Goal: Communication & Community: Answer question/provide support

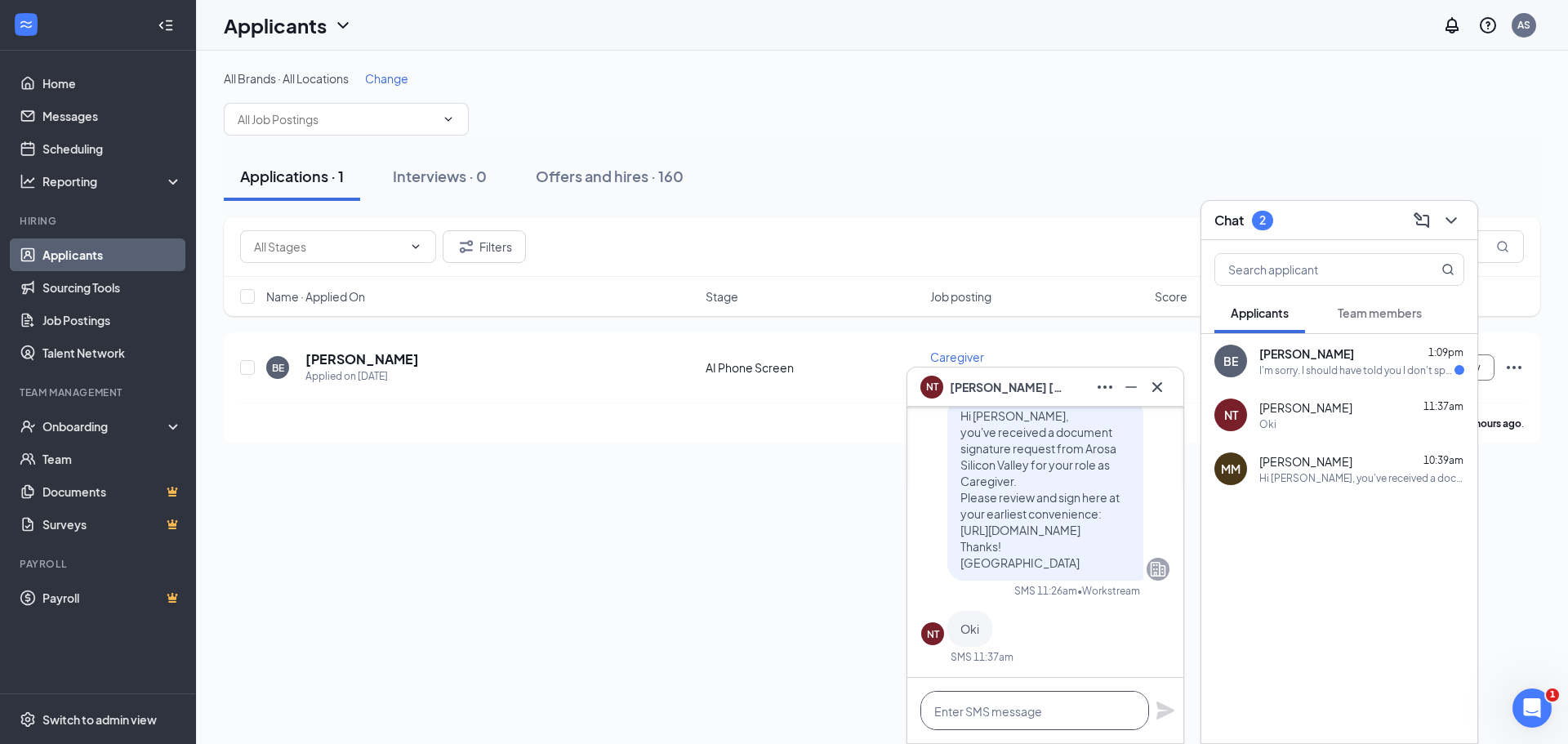
click at [1002, 719] on textarea at bounding box center [1034, 711] width 229 height 39
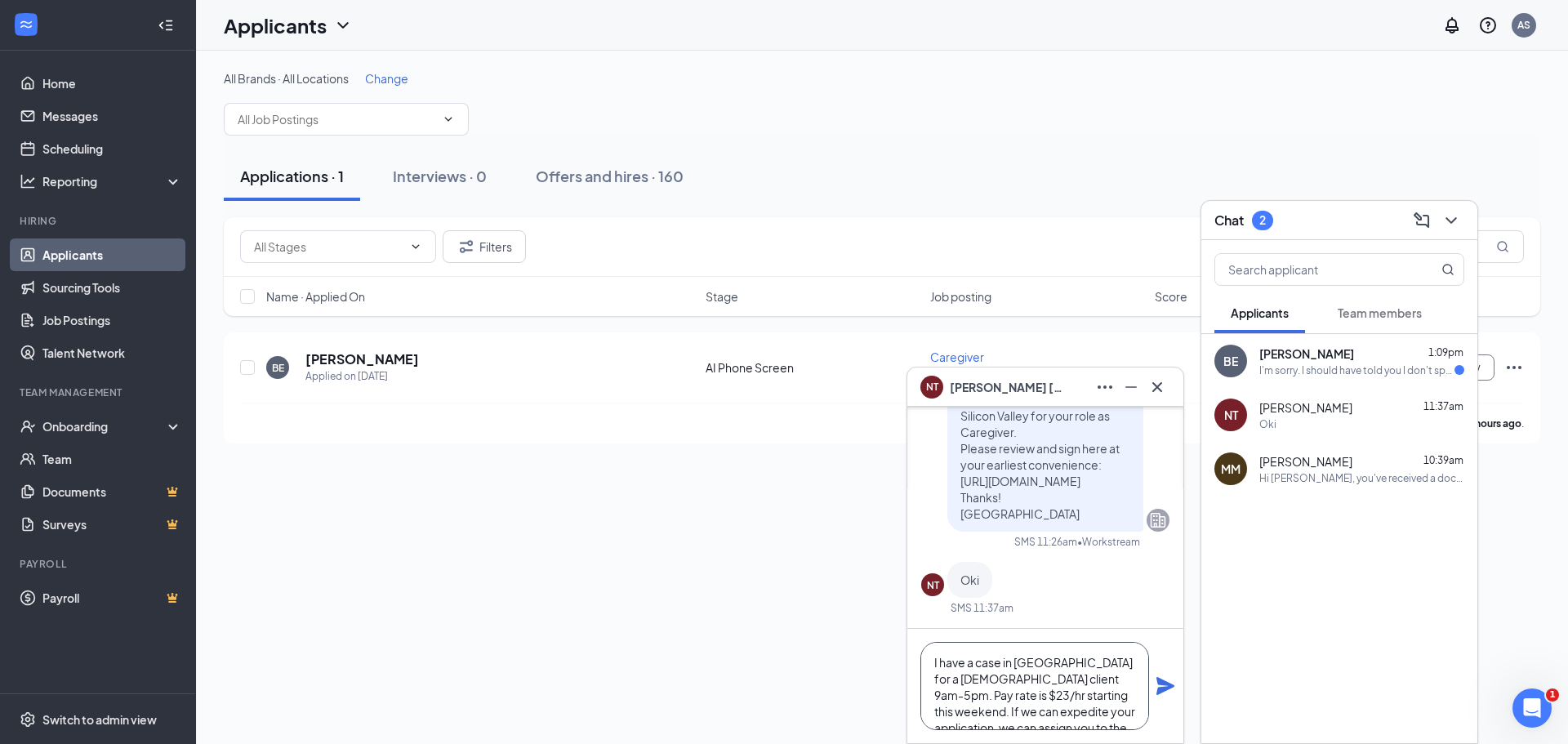
type textarea "I have a case in Foster city for a male client 9am-5pm. Pay rate is $23/hr star…"
click at [1163, 684] on icon "Plane" at bounding box center [1165, 687] width 18 height 18
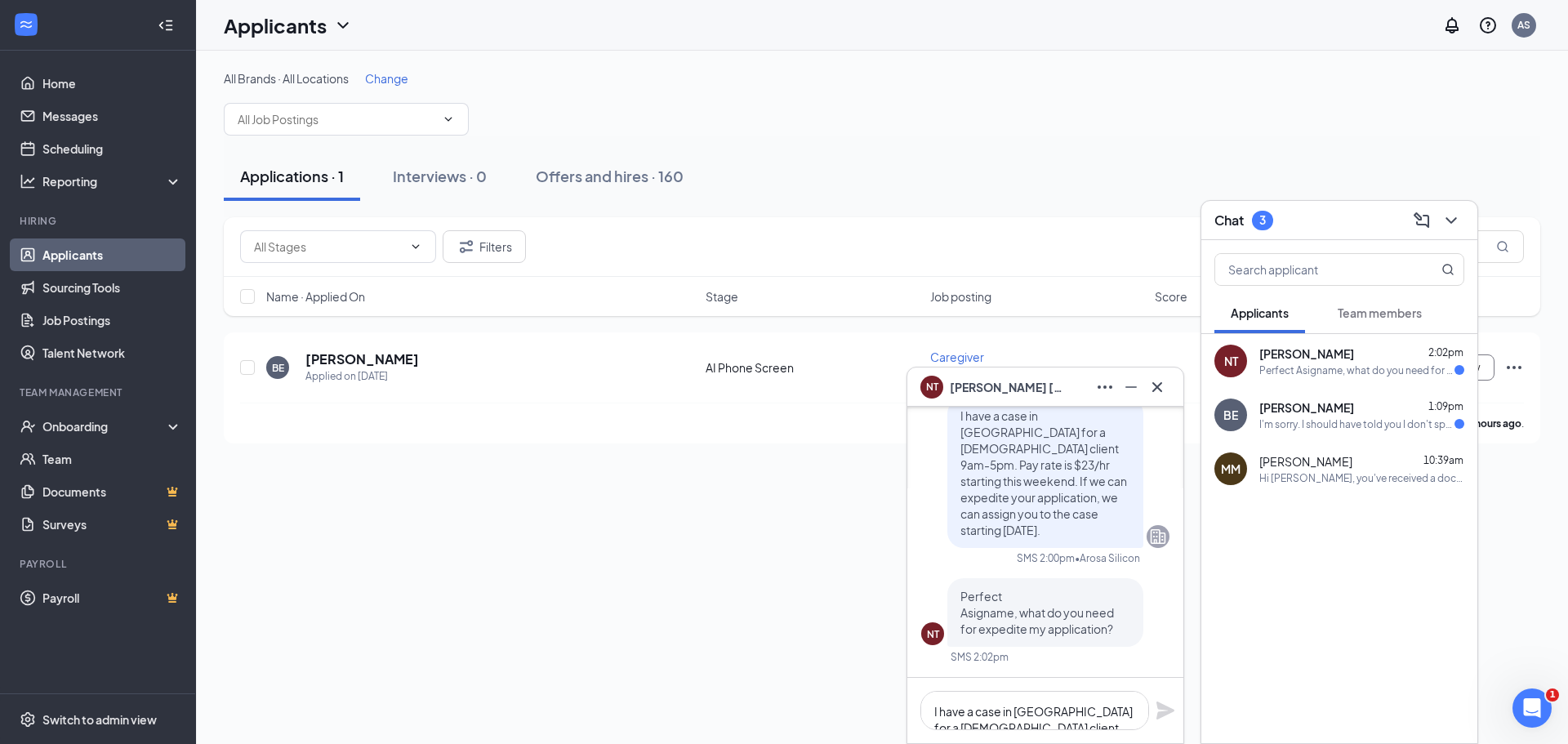
click at [1383, 576] on div at bounding box center [1339, 536] width 276 height 81
click at [1297, 417] on div "I'm sorry. I should have told you I don't speak much English. I use a translato…" at bounding box center [1357, 424] width 195 height 14
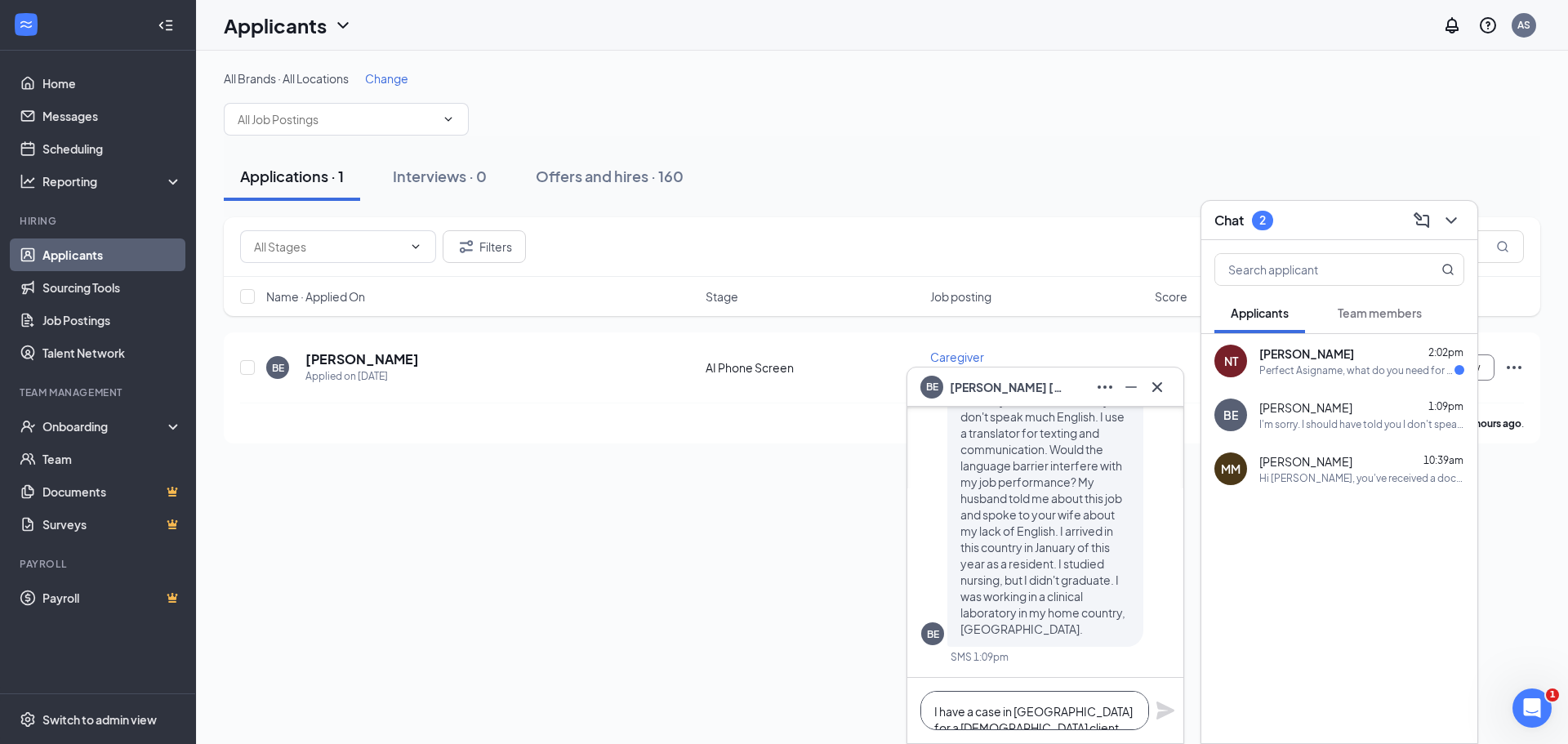
click at [1056, 708] on textarea "I have a case in Foster city for a male client 9am-5pm. Pay rate is $23/hr star…" at bounding box center [1034, 711] width 229 height 39
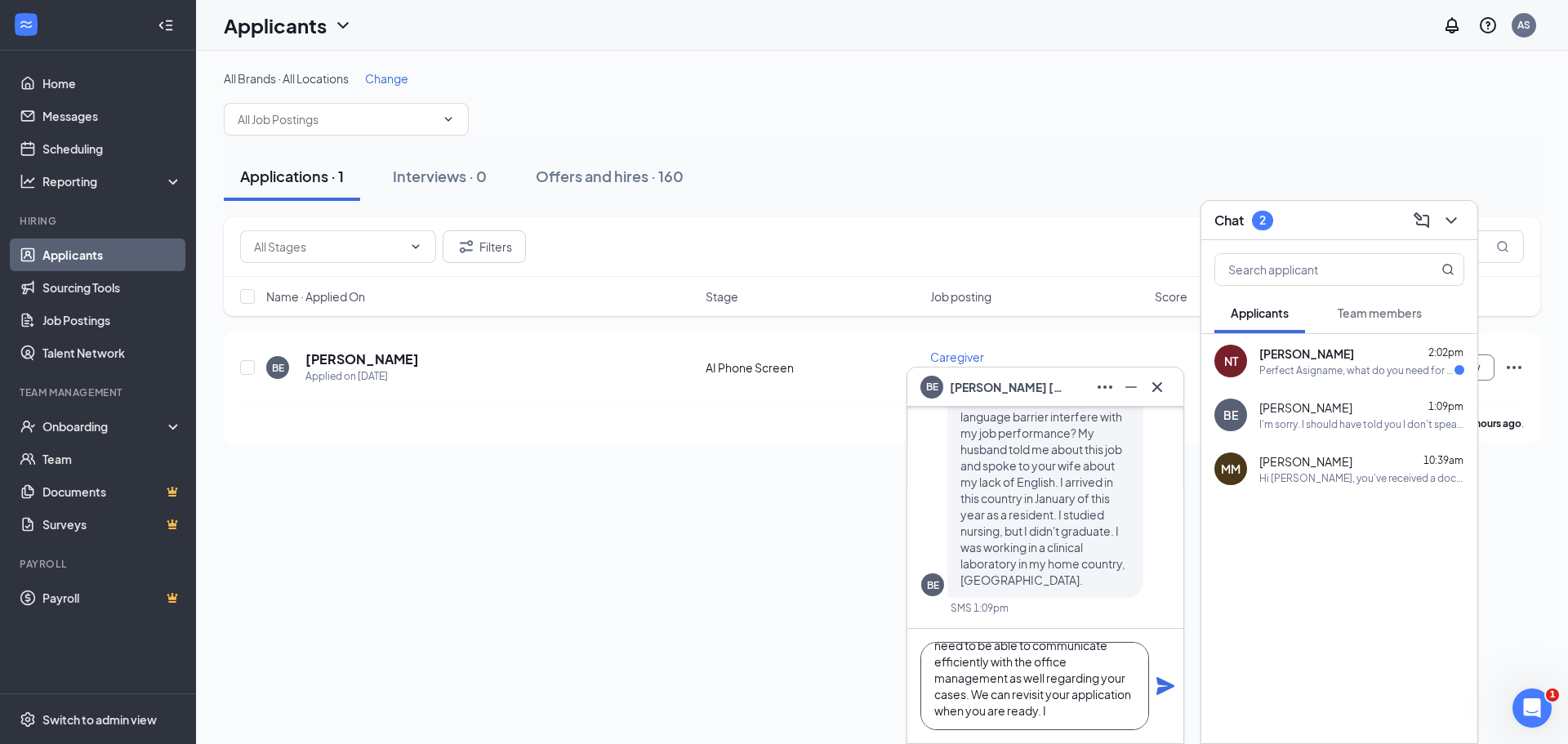
scroll to position [67, 0]
type textarea "Hi [PERSON_NAME], yes it would interfere with your job as a caregiver unless th…"
click at [1169, 687] on icon "Plane" at bounding box center [1165, 687] width 18 height 18
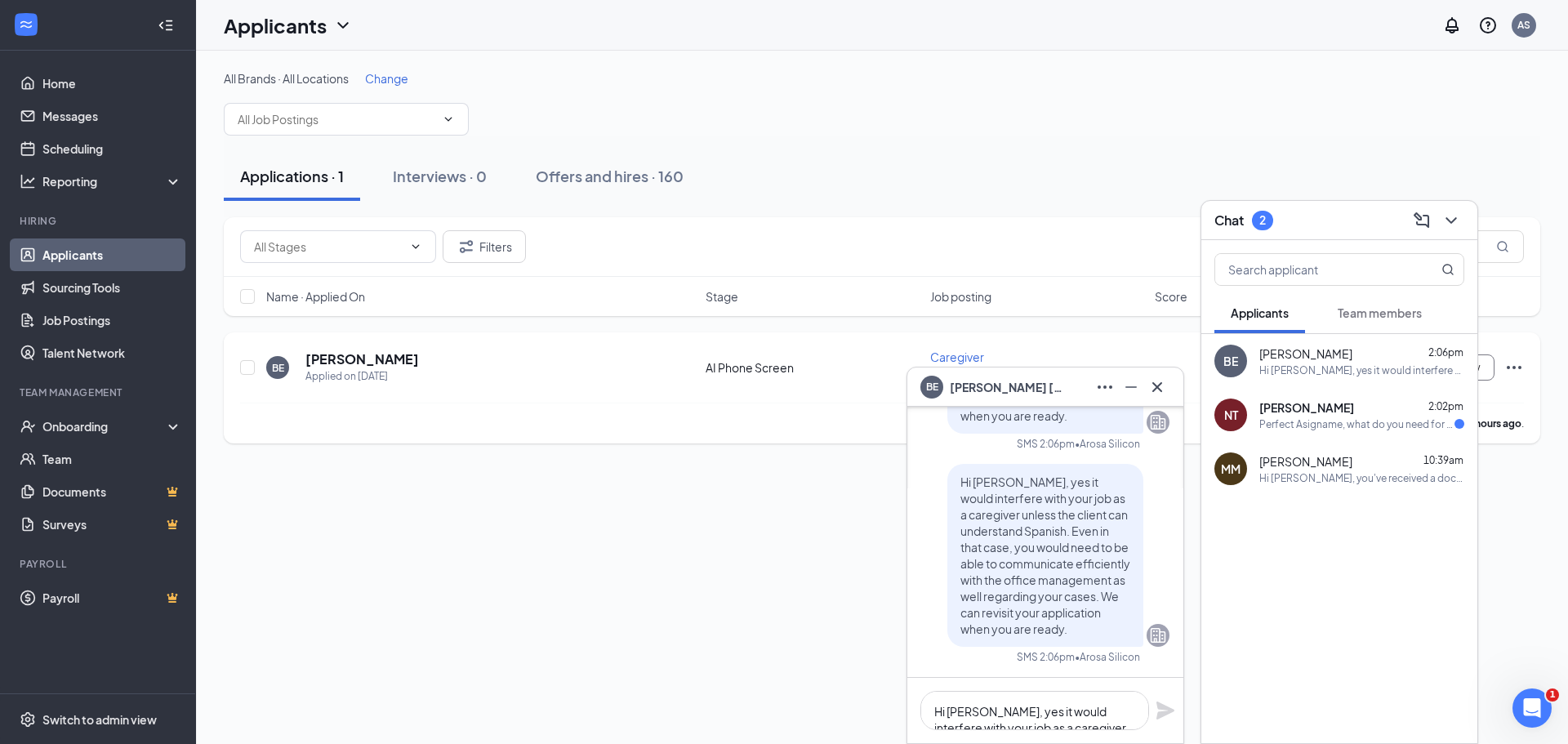
scroll to position [-435, 0]
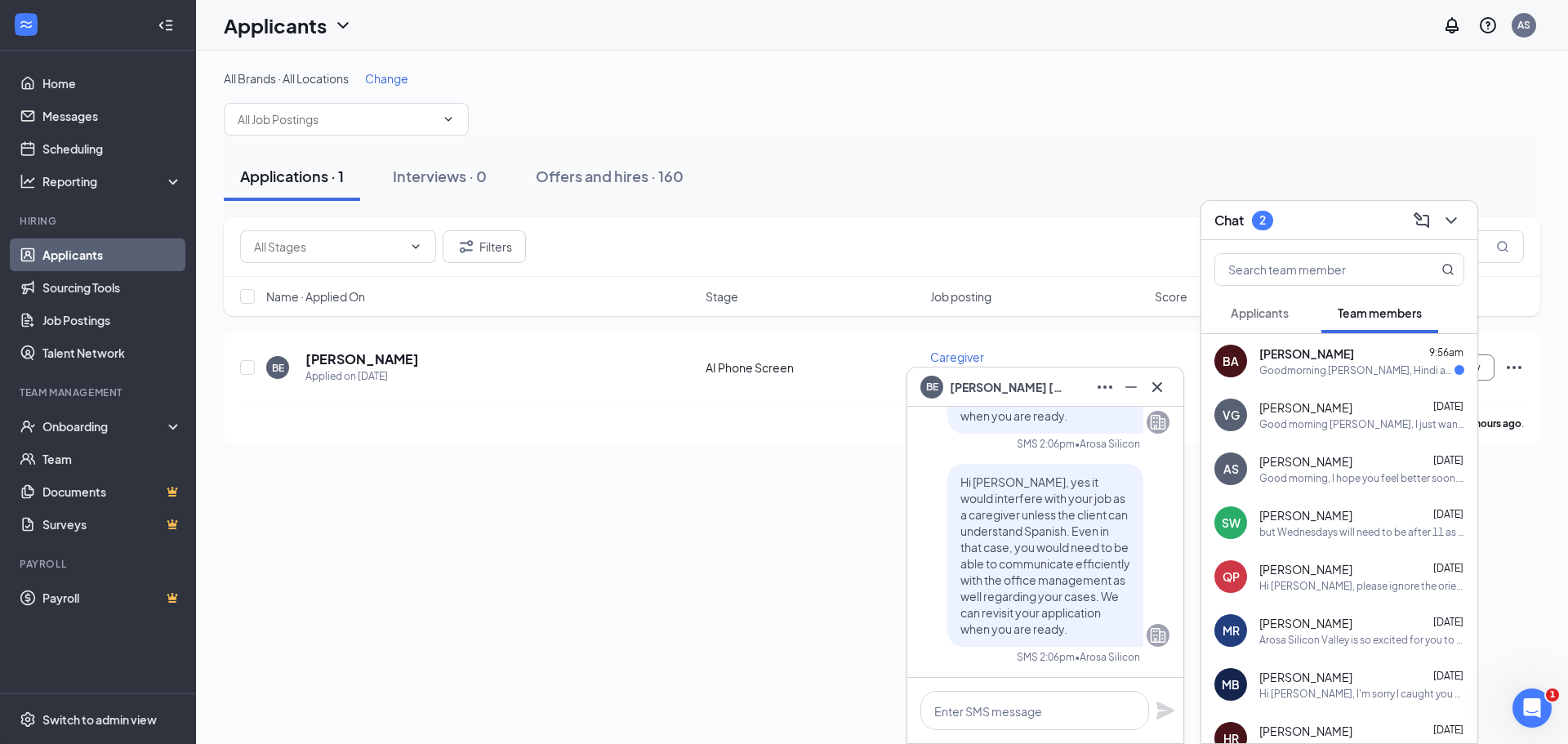
click at [1297, 359] on span "[PERSON_NAME]" at bounding box center [1306, 354] width 94 height 16
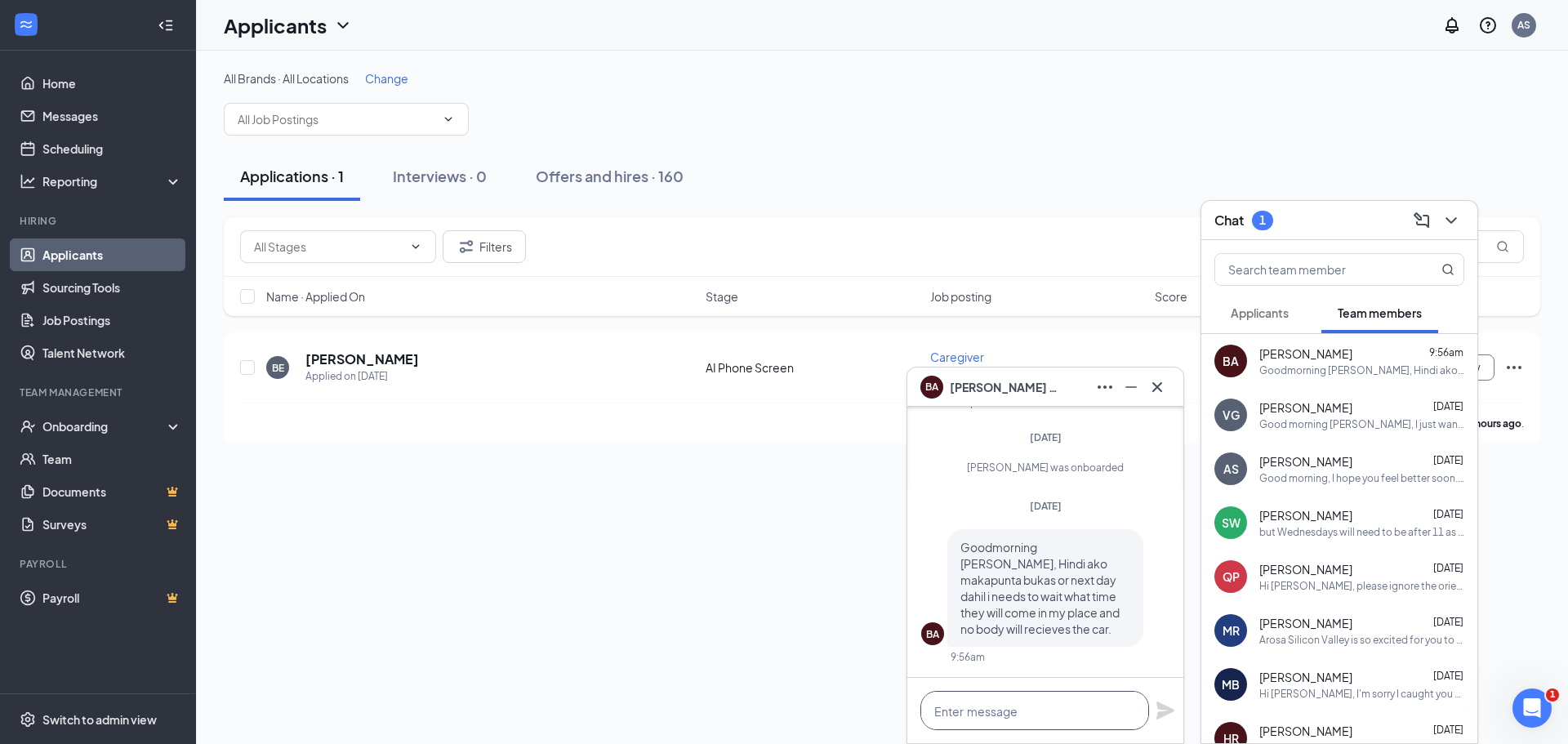
click at [1020, 713] on textarea at bounding box center [1034, 711] width 229 height 39
type textarea "Can you come [DATE]?"
click at [1157, 710] on icon "Plane" at bounding box center [1166, 710] width 20 height 20
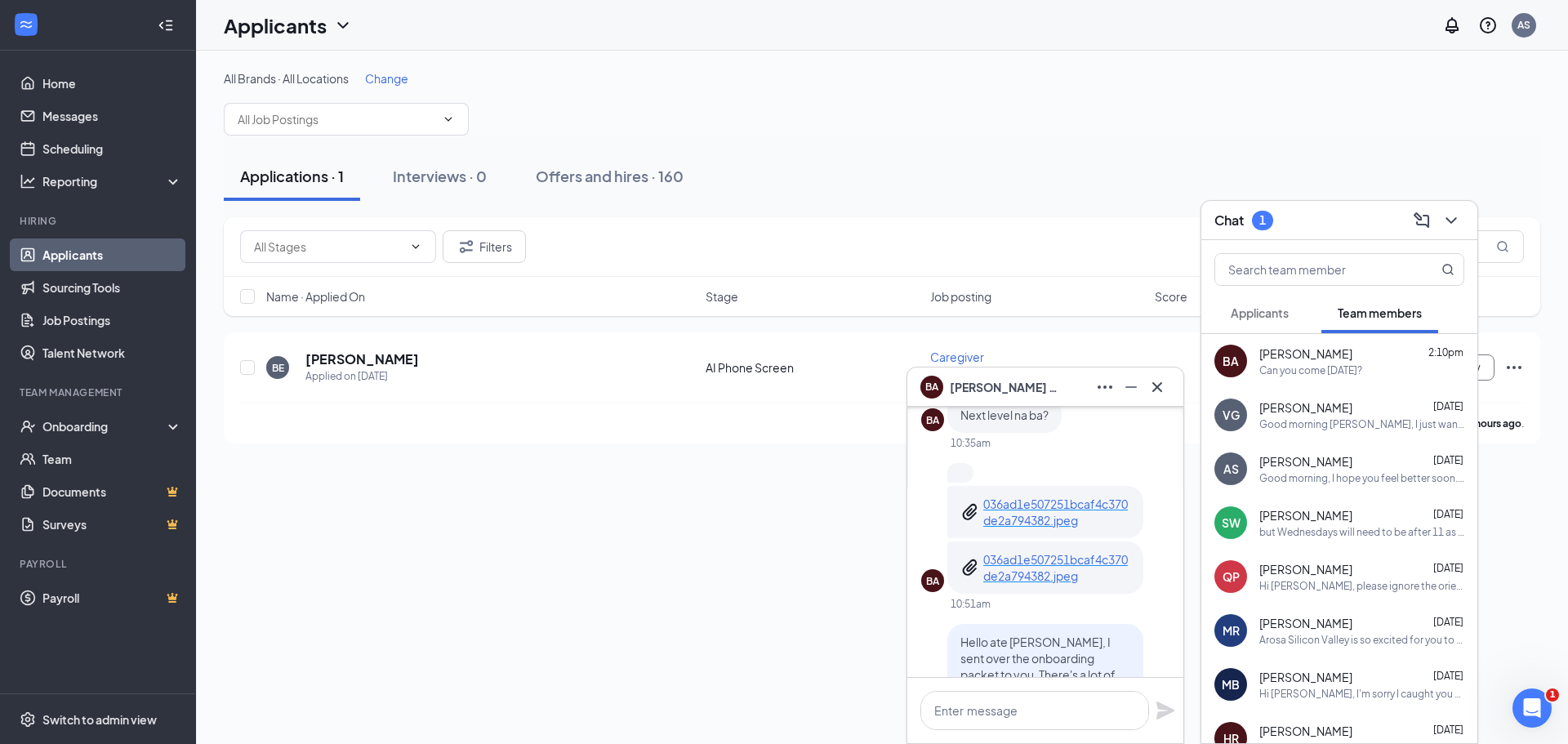
scroll to position [0, 0]
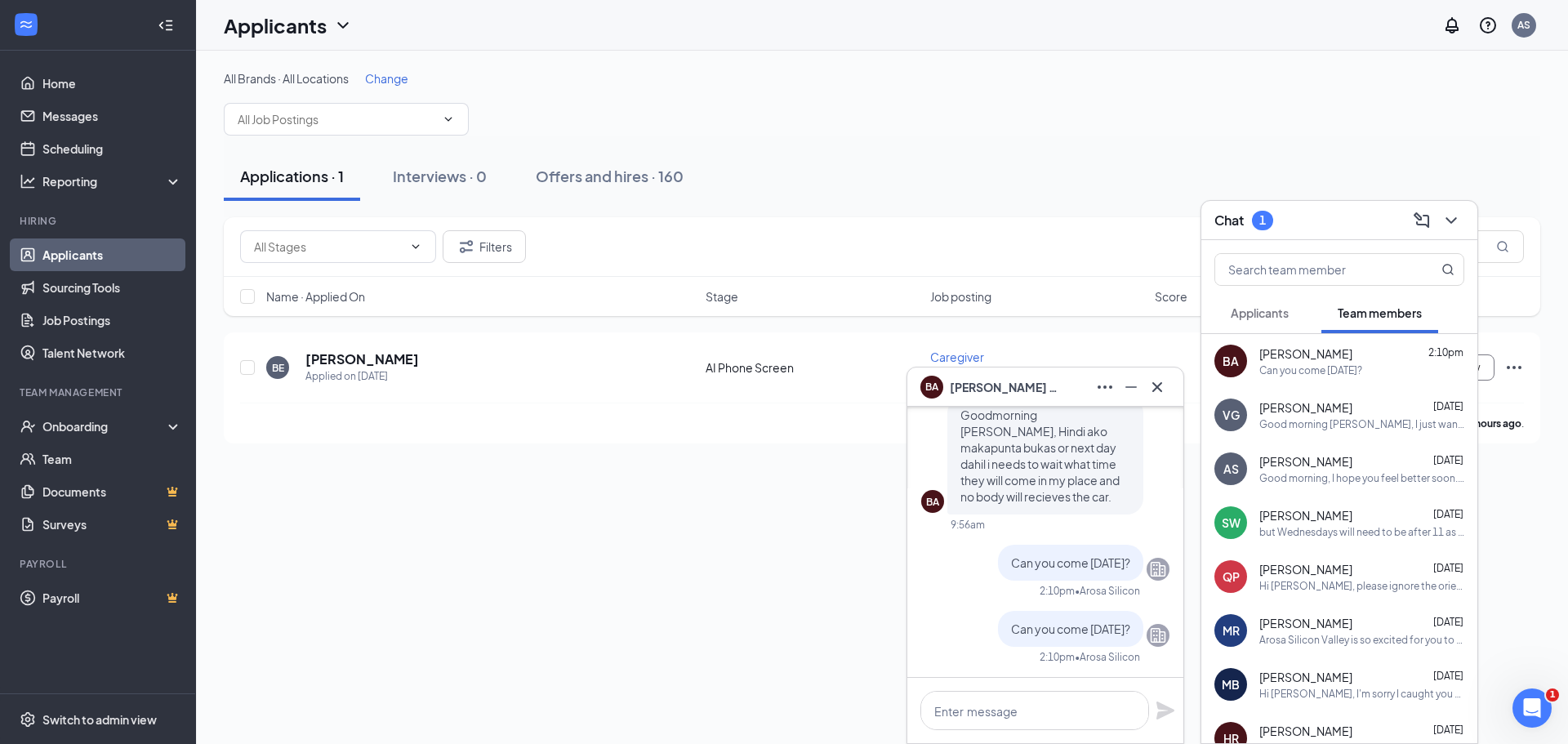
click at [1256, 313] on span "Applicants" at bounding box center [1259, 313] width 58 height 15
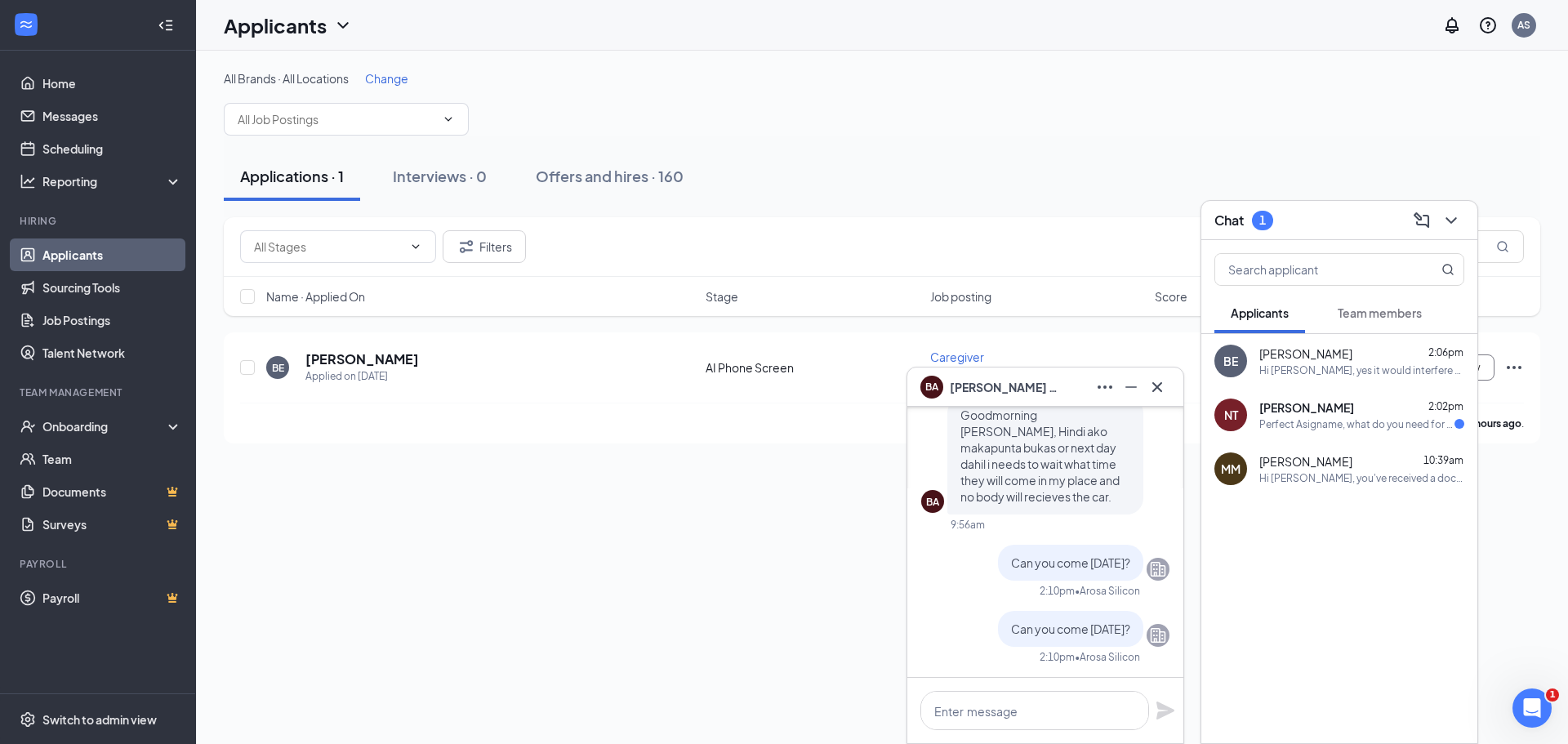
click at [1320, 420] on div "Perfect Asigname, what do you need for expedite my application?" at bounding box center [1357, 424] width 195 height 14
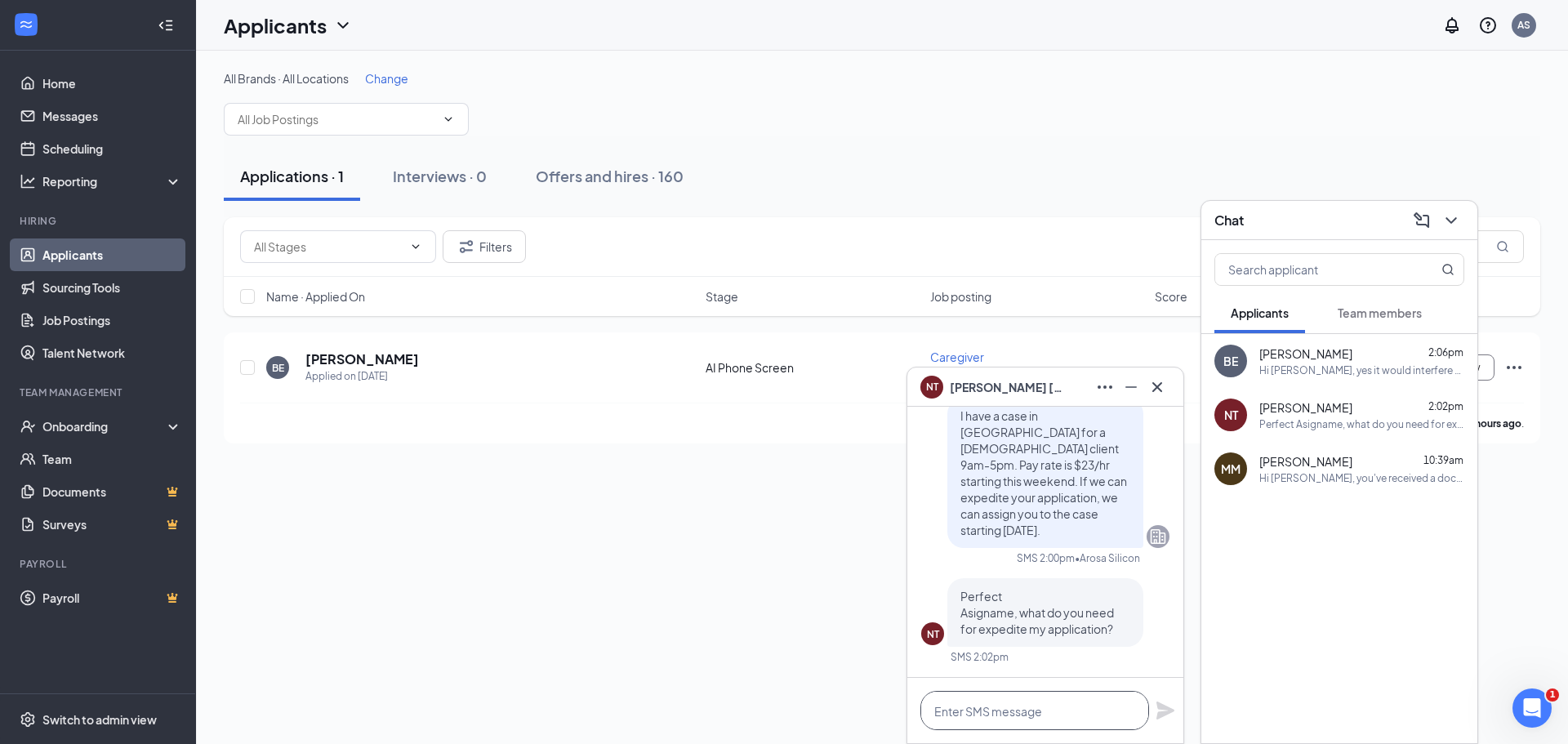
click at [1036, 714] on textarea at bounding box center [1034, 711] width 229 height 39
type textarea "W"
type textarea "Y"
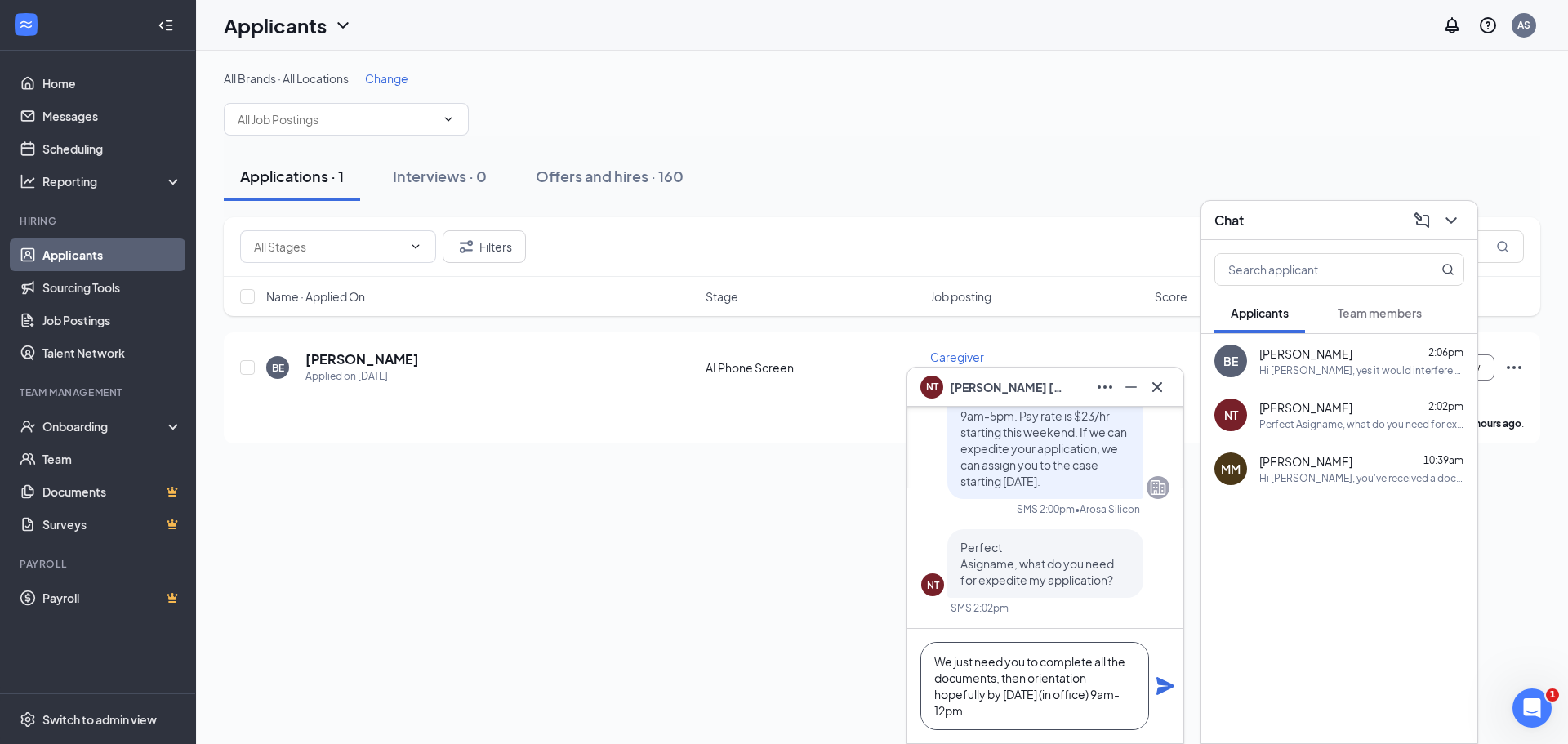
type textarea "We just need you to complete all the documents, then orientation hopefully by W…"
click at [1167, 685] on icon "Plane" at bounding box center [1165, 687] width 18 height 18
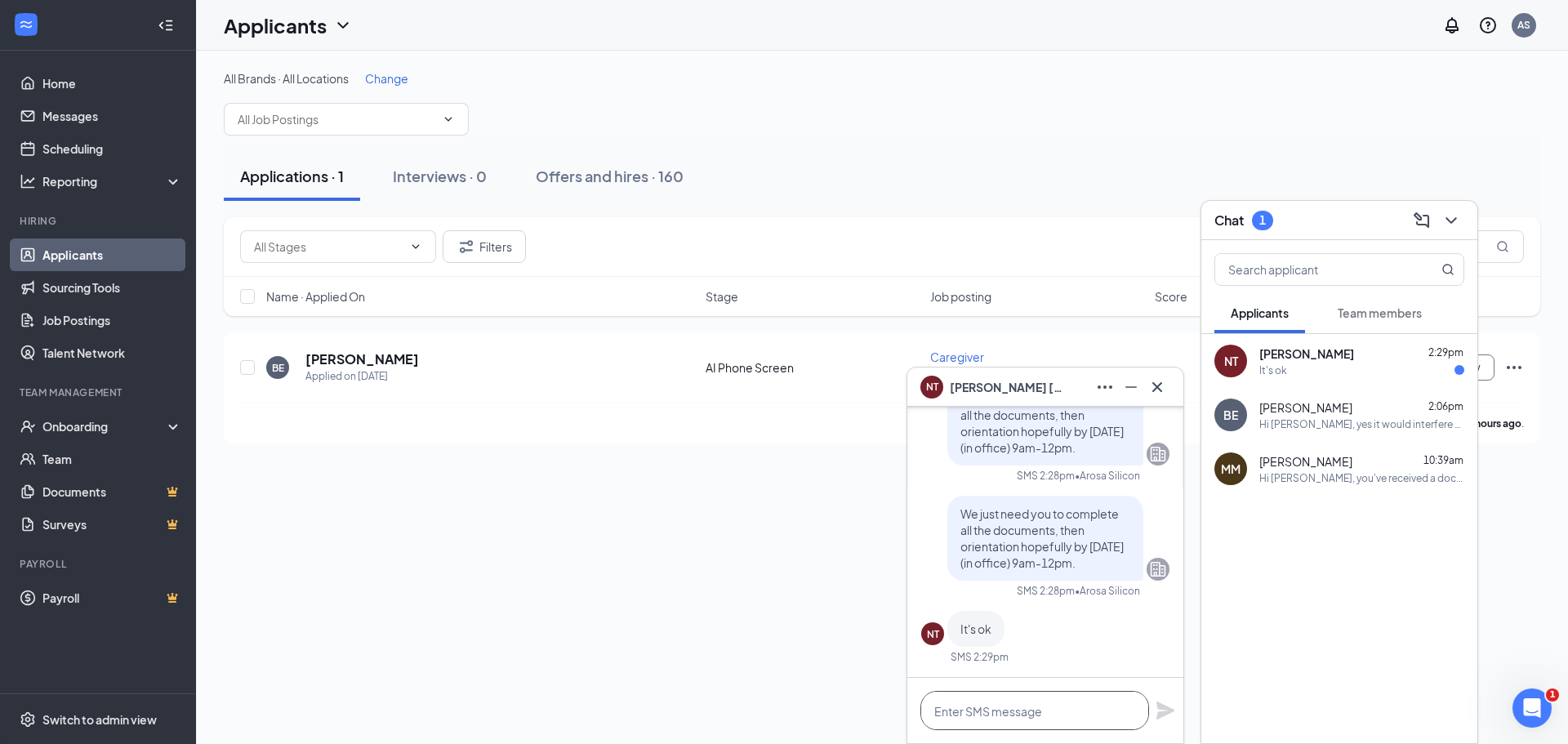
click at [1050, 717] on textarea at bounding box center [1034, 711] width 229 height 39
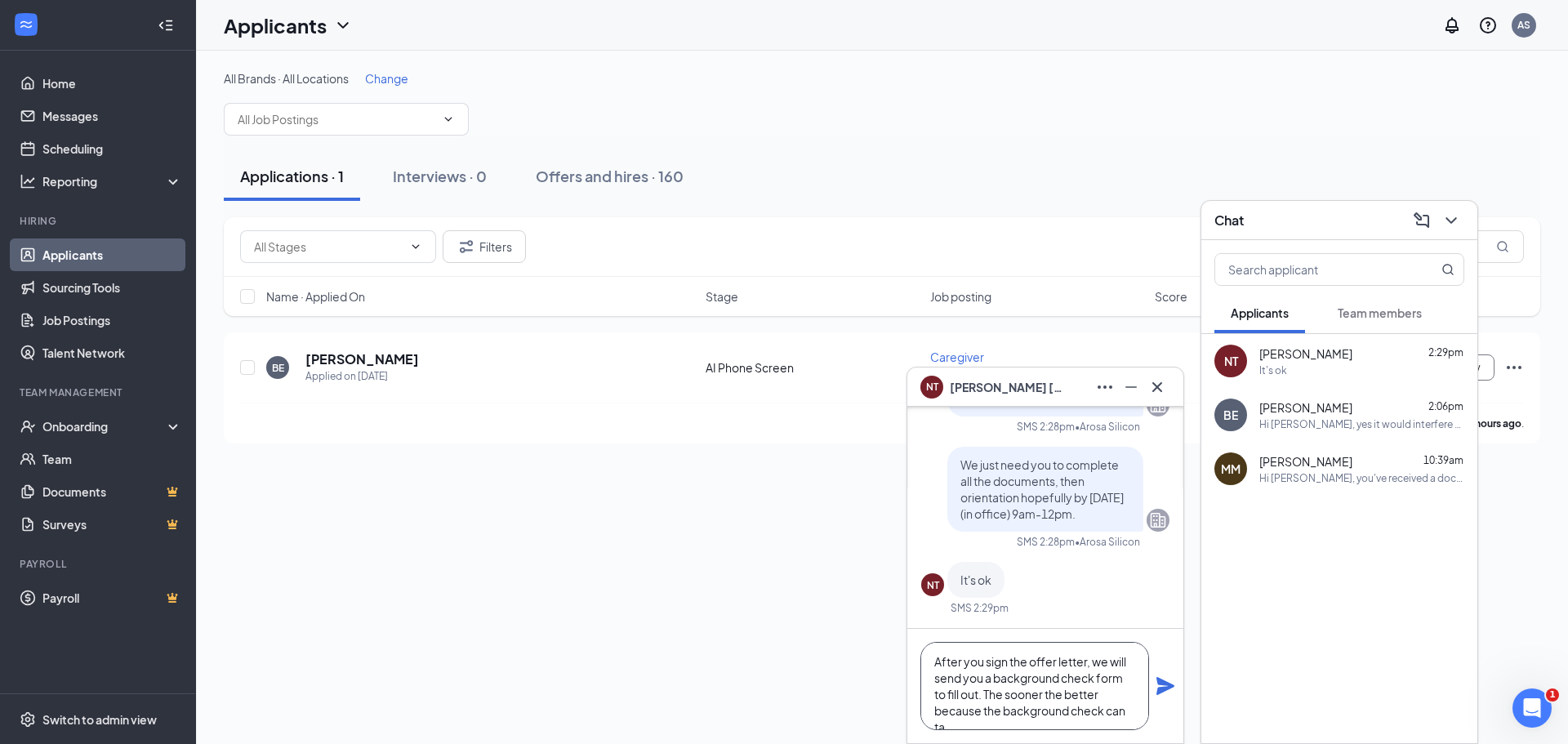
scroll to position [17, 0]
type textarea "After you sign the offer letter, we will send you a background check form to fi…"
click at [1156, 682] on icon "Plane" at bounding box center [1166, 687] width 20 height 20
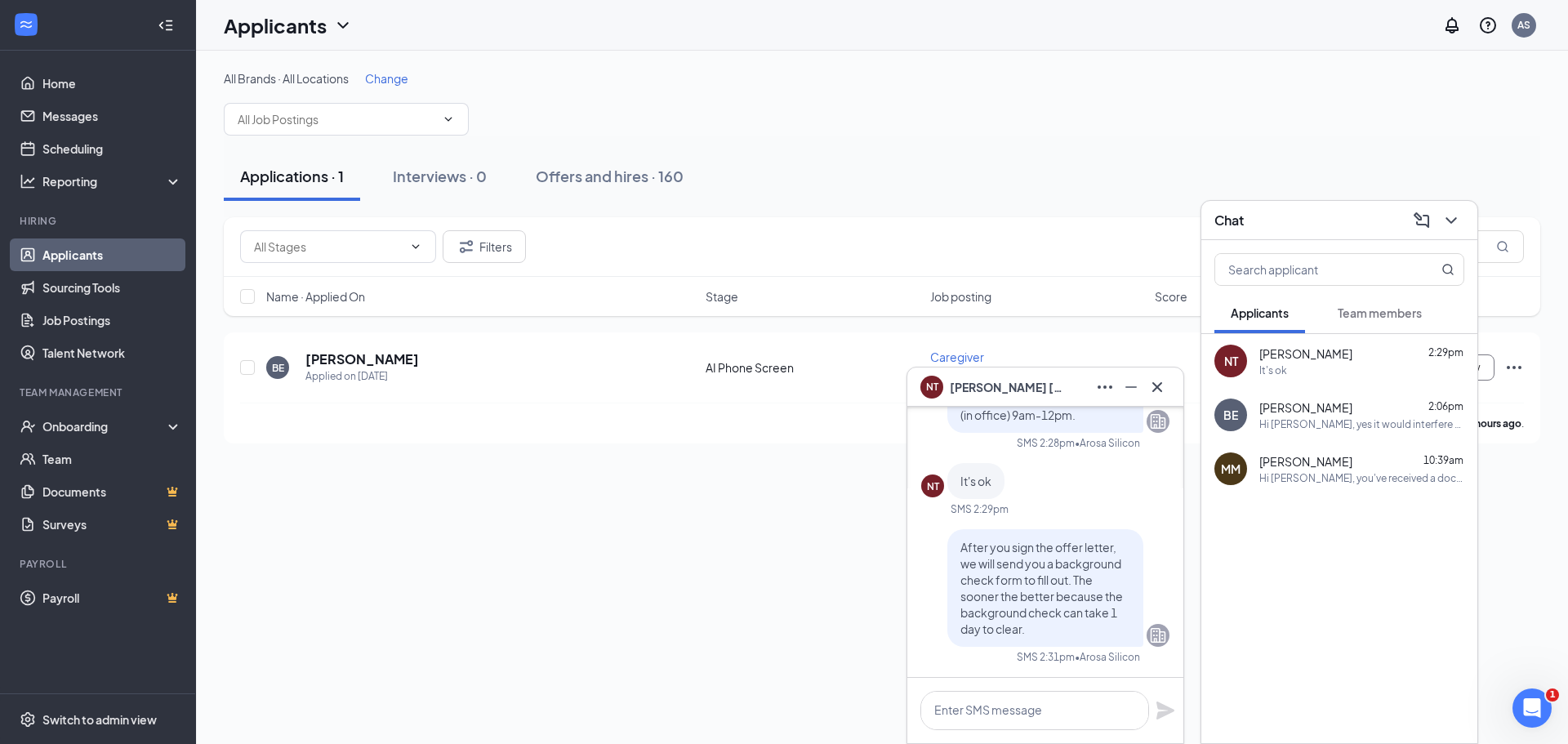
scroll to position [0, 0]
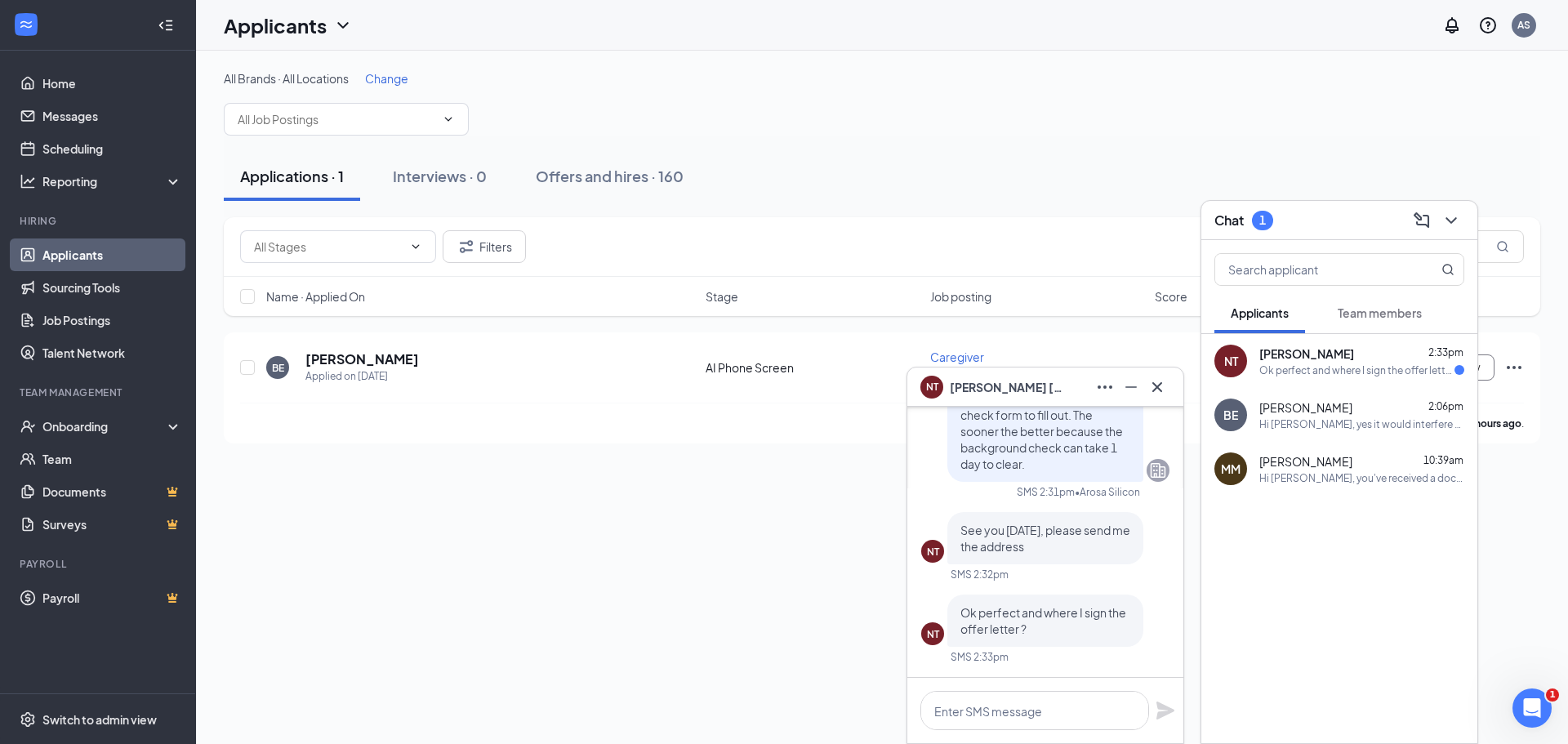
click at [718, 702] on div "All Brands · All Locations Change Applications · 1 Interviews · 0 Offers and hi…" at bounding box center [882, 397] width 1372 height 694
click at [1025, 714] on textarea at bounding box center [1034, 711] width 229 height 39
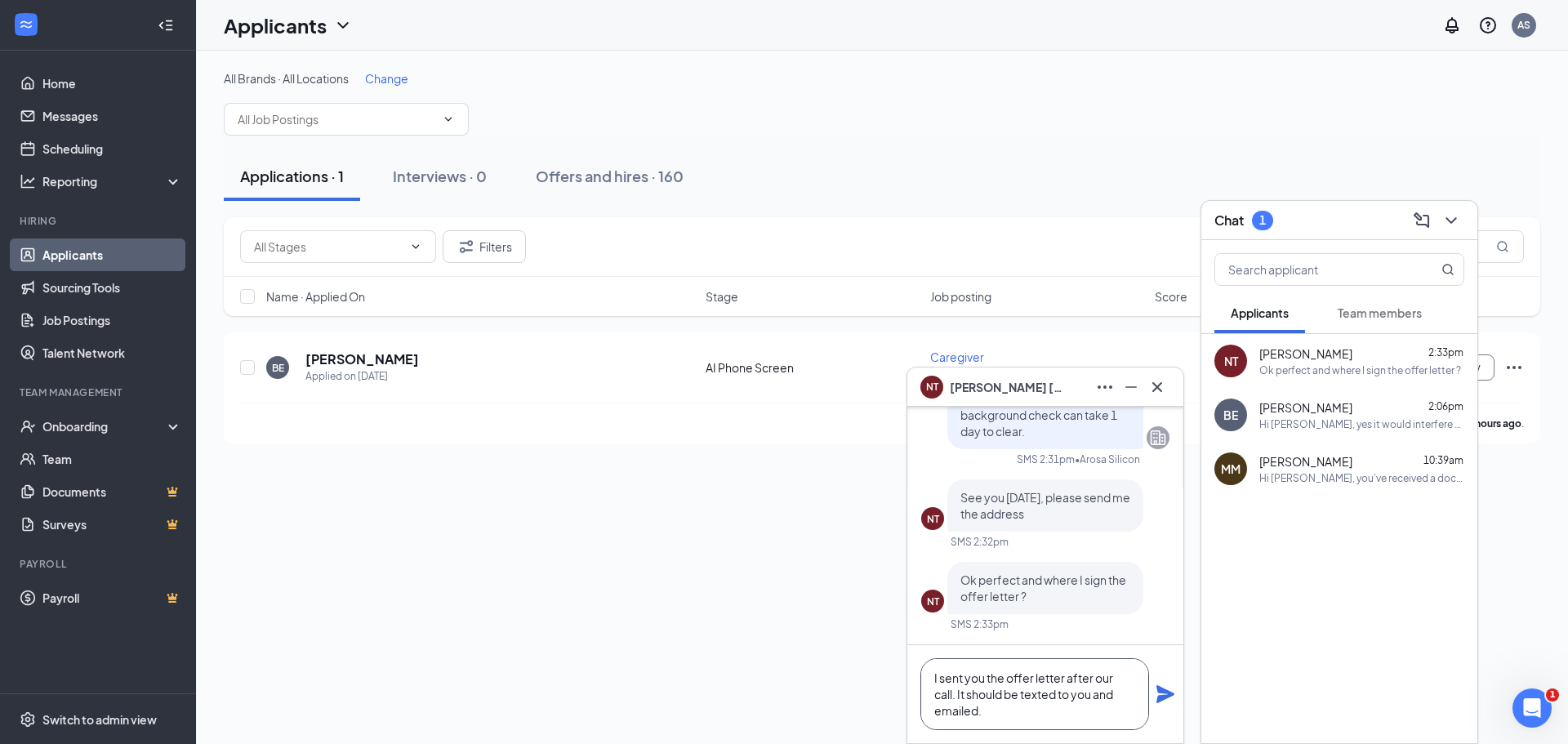
type textarea "I sent you the offer letter after our call. It should be texted to you and emai…"
click at [1166, 695] on icon "Plane" at bounding box center [1165, 695] width 18 height 18
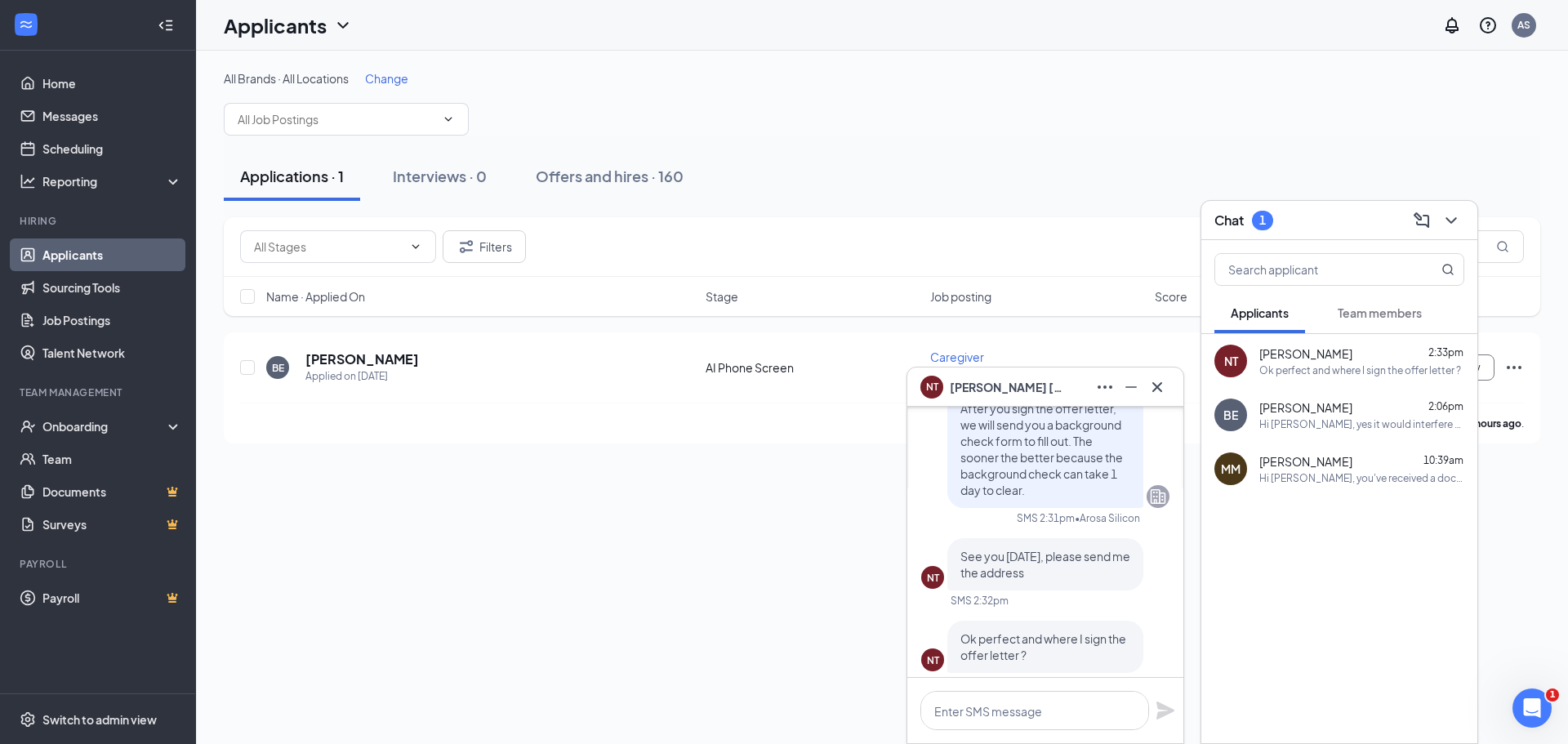
scroll to position [-1, 0]
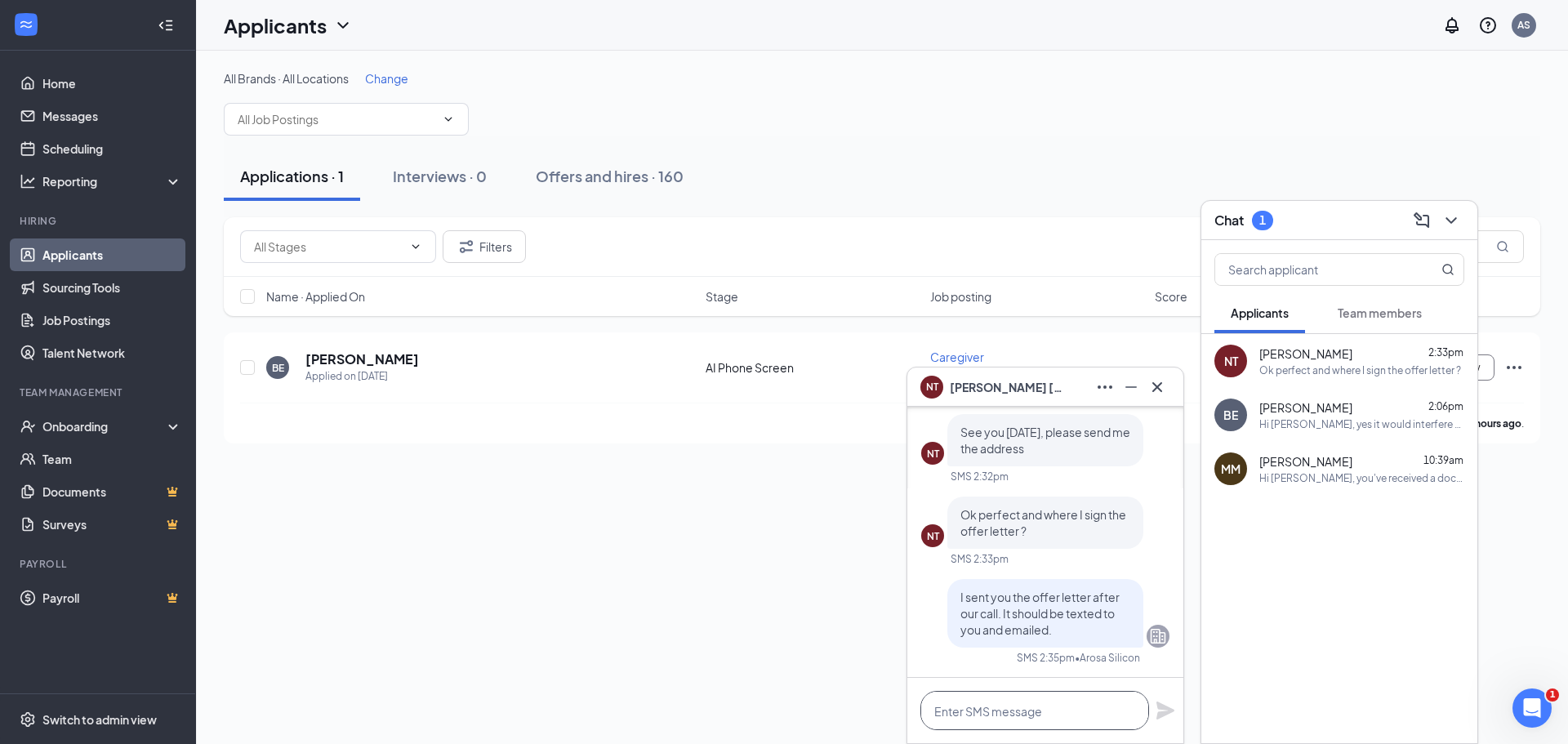
click at [1029, 710] on textarea at bounding box center [1034, 711] width 229 height 39
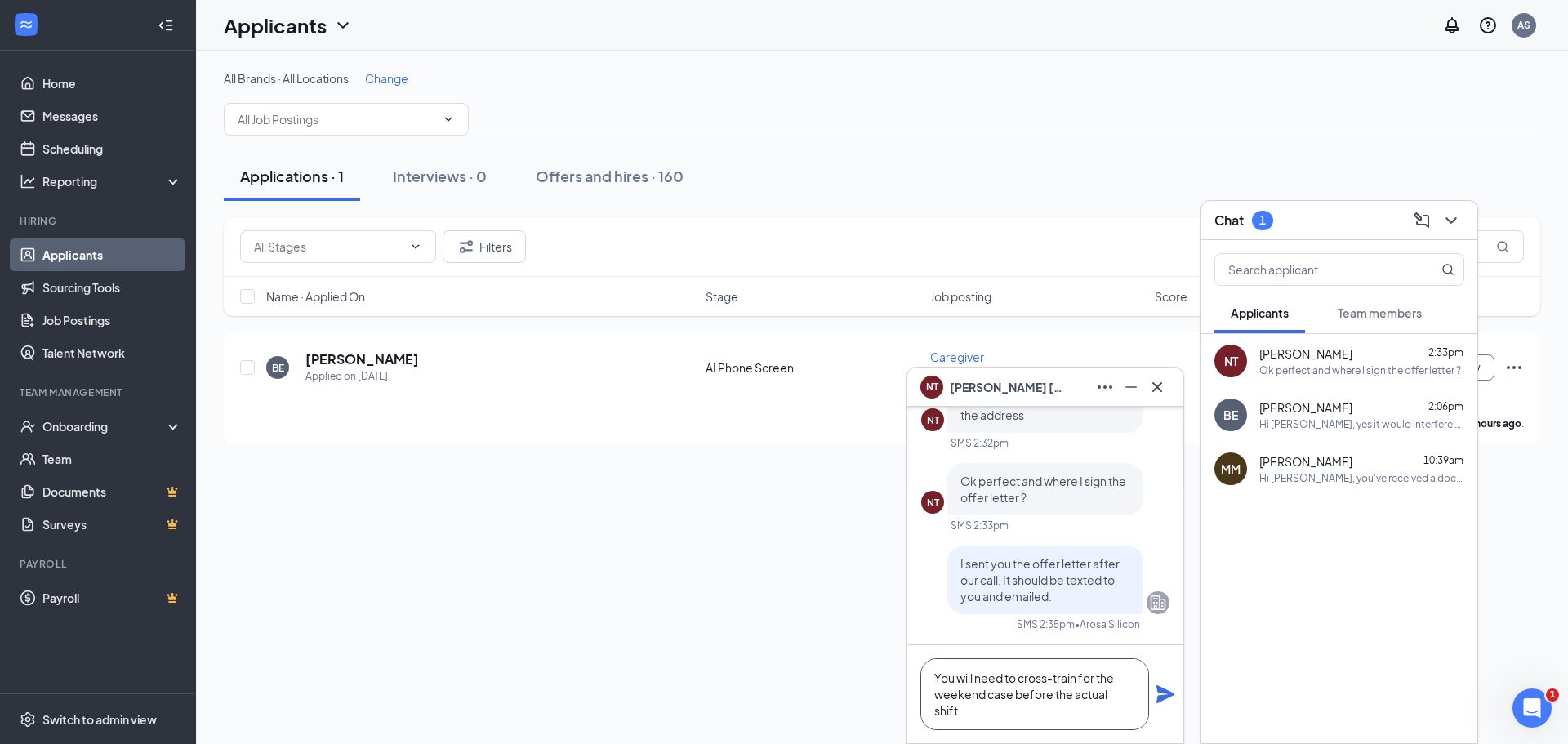
type textarea "You will need to cross-train for the weekend case before the actual shift."
click at [1177, 694] on div "You will need to cross-train for the weekend case before the actual shift." at bounding box center [1045, 694] width 276 height 98
click at [1166, 694] on icon "Plane" at bounding box center [1166, 695] width 20 height 20
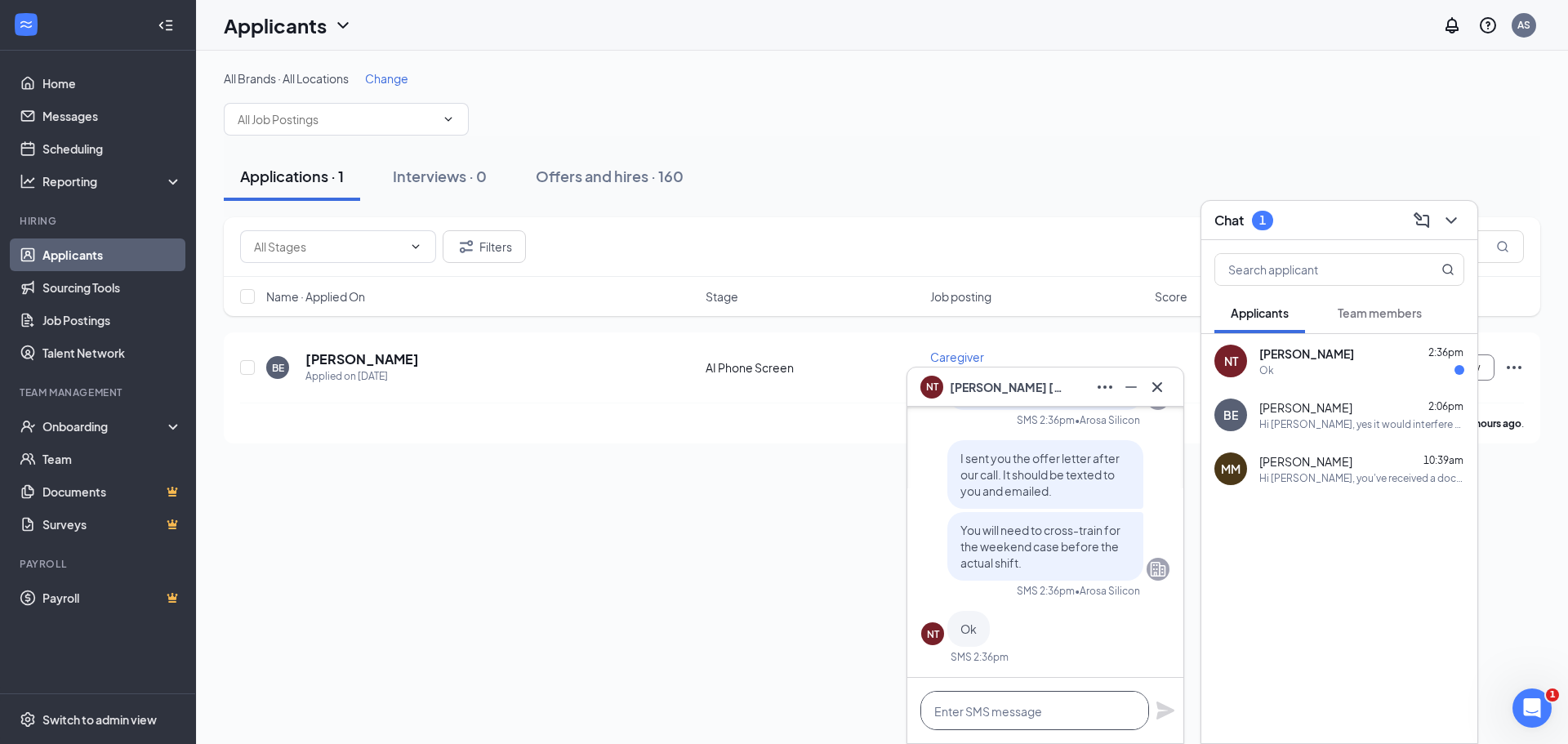
click at [1024, 716] on textarea at bounding box center [1034, 711] width 229 height 39
click at [1018, 719] on textarea at bounding box center [1034, 711] width 229 height 39
click at [1296, 359] on span "NORA TELLEZ" at bounding box center [1306, 354] width 94 height 16
click at [1374, 312] on span "Team members" at bounding box center [1379, 313] width 84 height 15
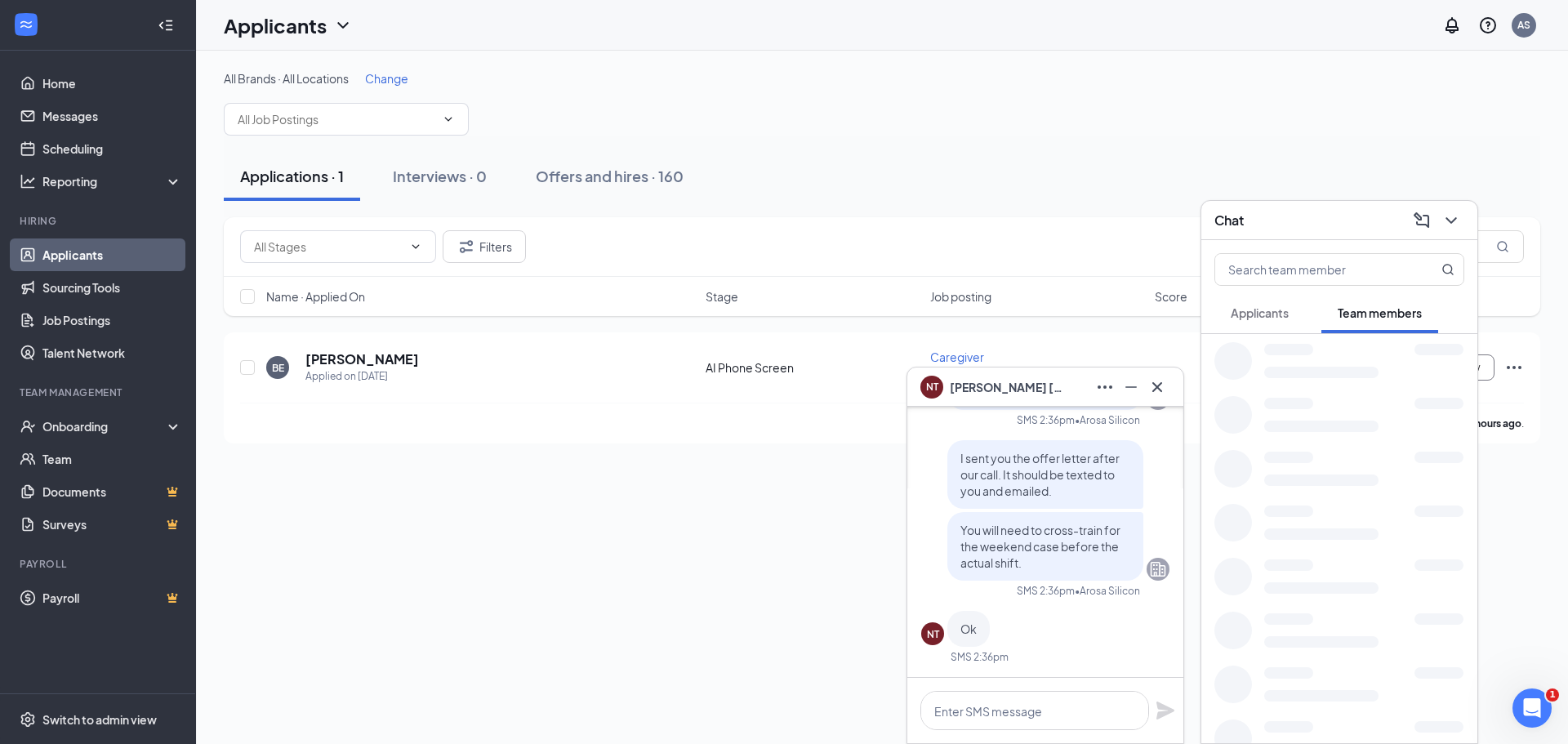
click at [1271, 313] on span "Applicants" at bounding box center [1259, 313] width 58 height 15
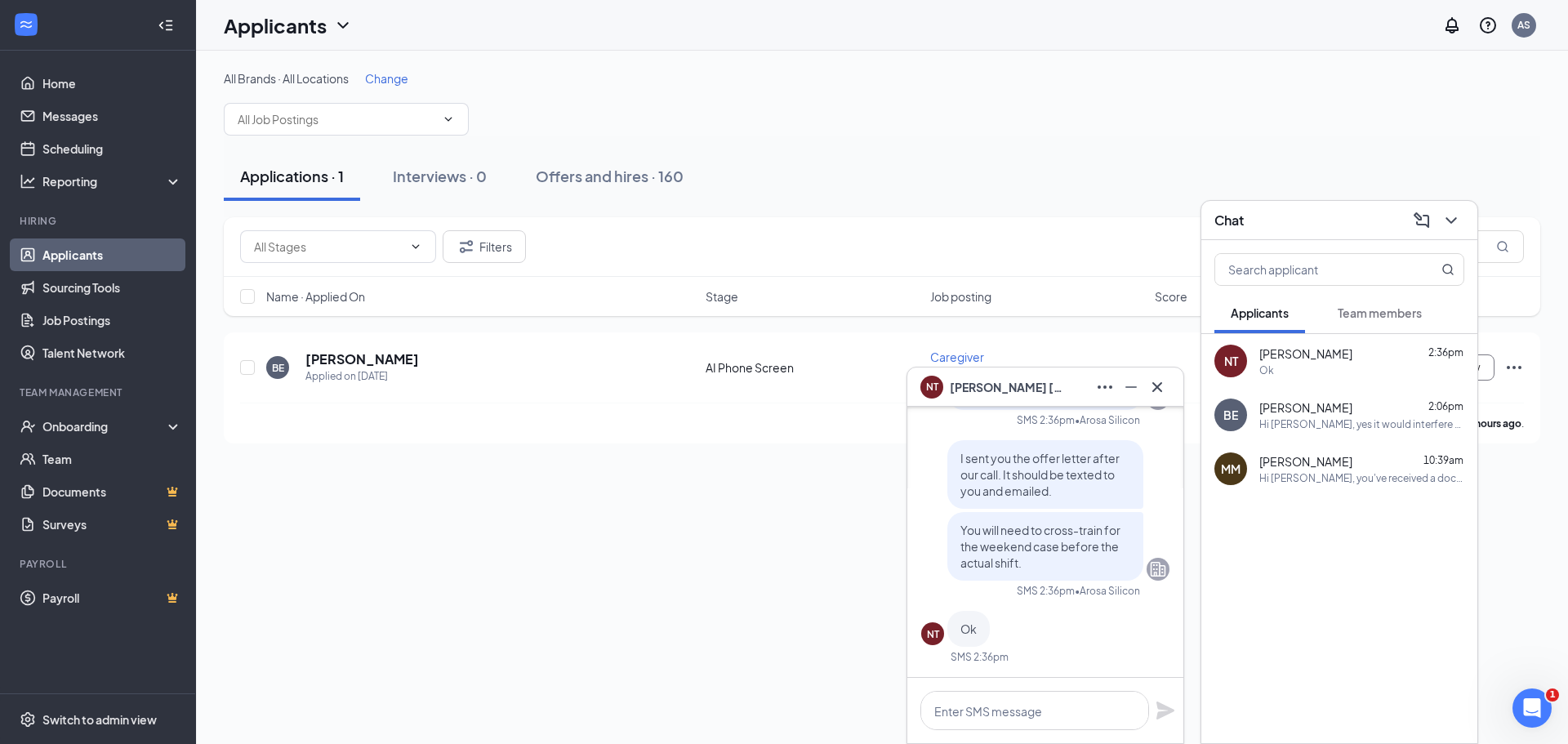
click at [662, 484] on div "All Brands · All Locations Change Applications · 1 Interviews · 0 Offers and hi…" at bounding box center [882, 397] width 1372 height 694
click at [1451, 218] on icon "ChevronDown" at bounding box center [1451, 221] width 20 height 20
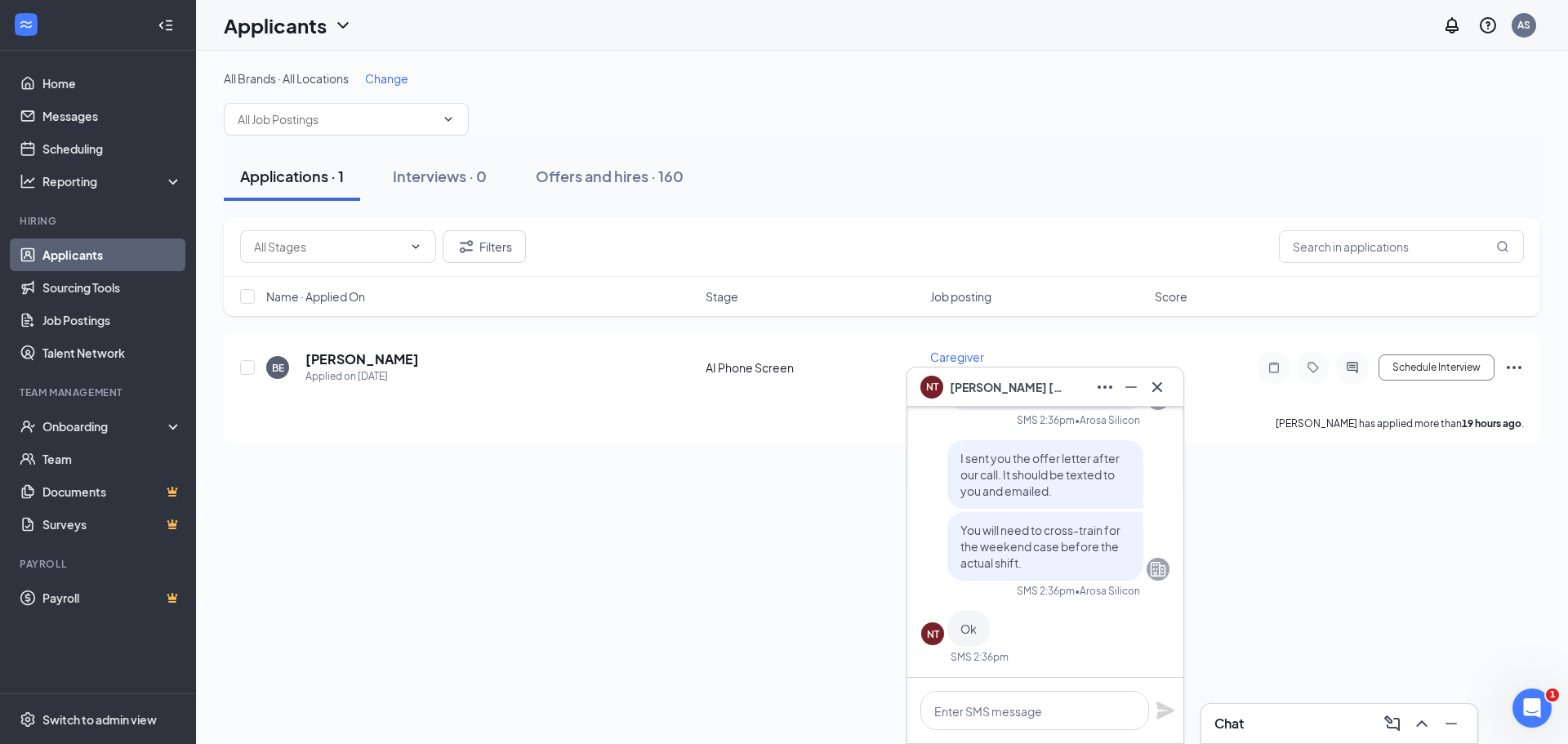
click at [1257, 741] on div "Chat" at bounding box center [1339, 723] width 276 height 39
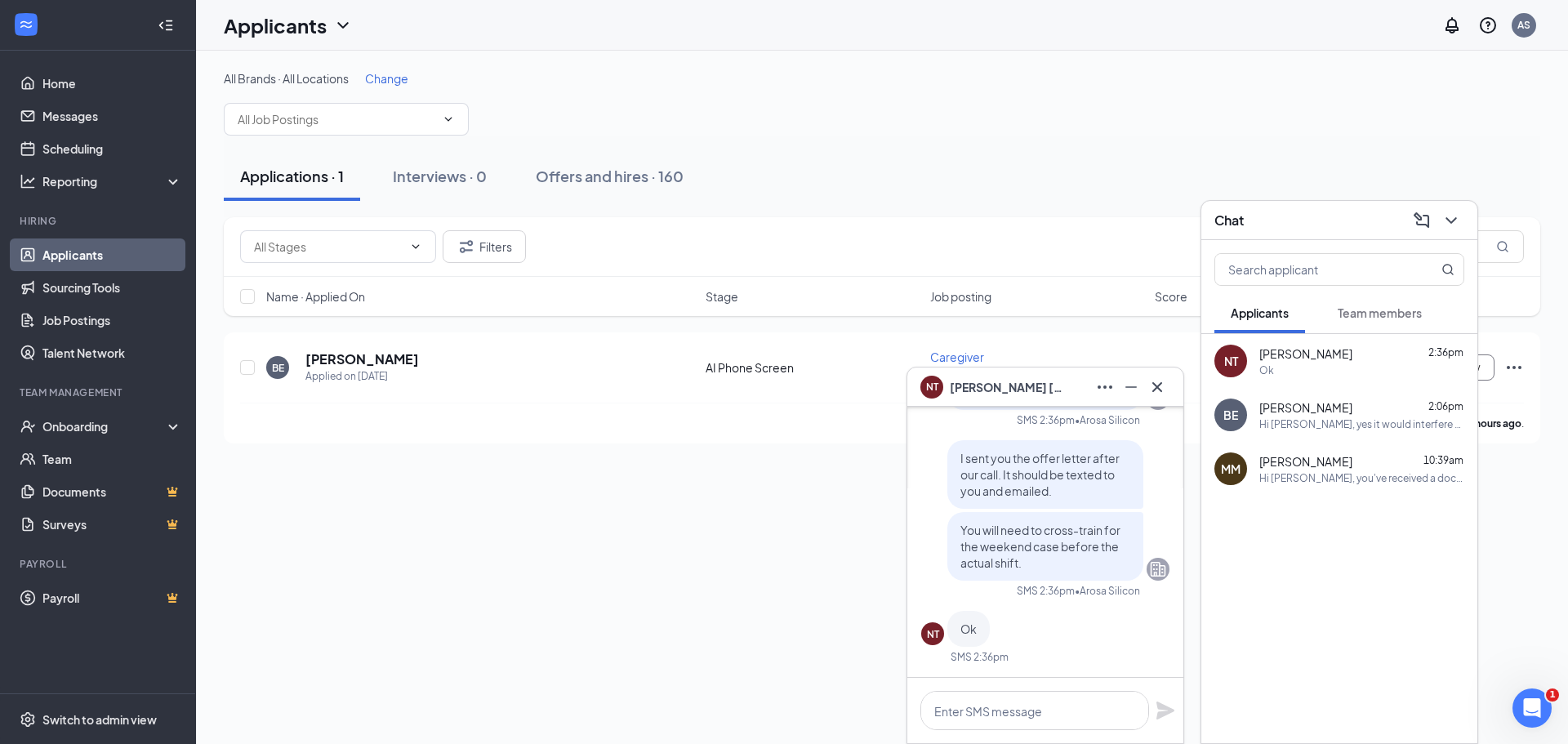
click at [1364, 310] on span "Team members" at bounding box center [1379, 313] width 84 height 15
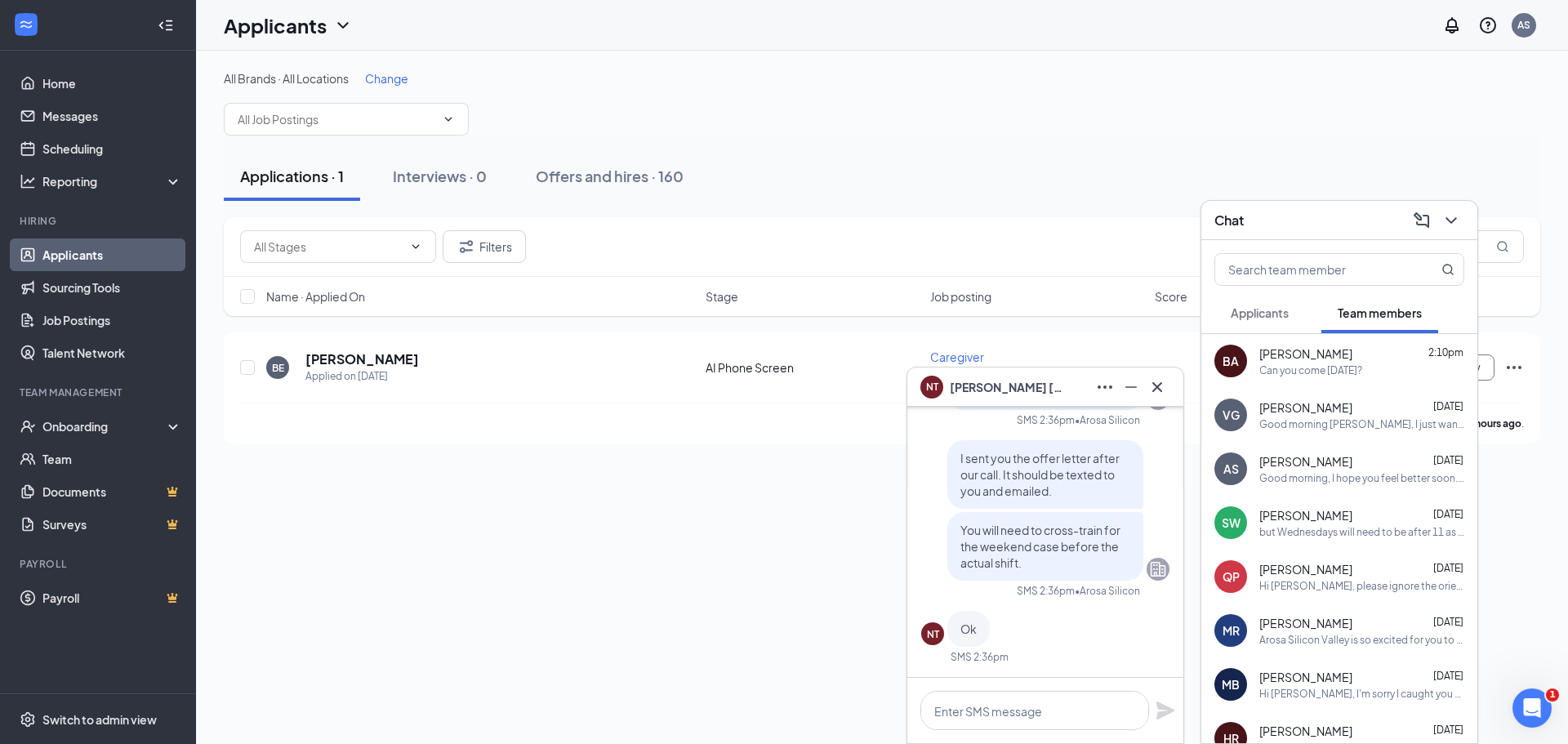
click at [1288, 310] on span "Applicants" at bounding box center [1259, 313] width 58 height 15
